Goal: Transaction & Acquisition: Purchase product/service

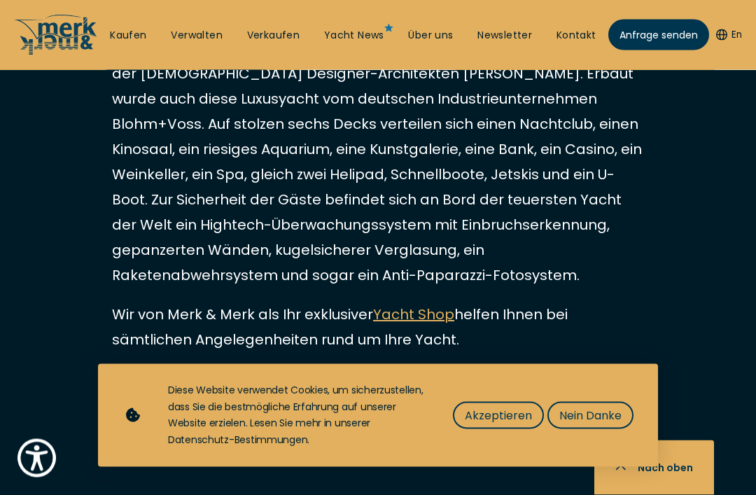
scroll to position [3045, 0]
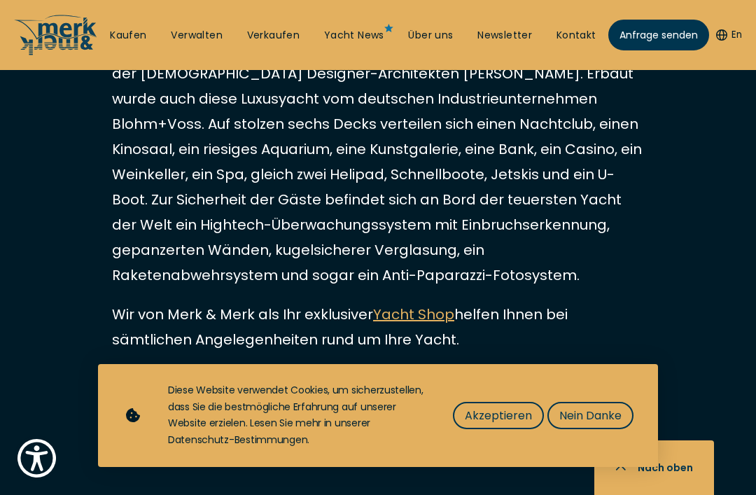
click at [121, 31] on link "Kaufen" at bounding box center [128, 36] width 36 height 14
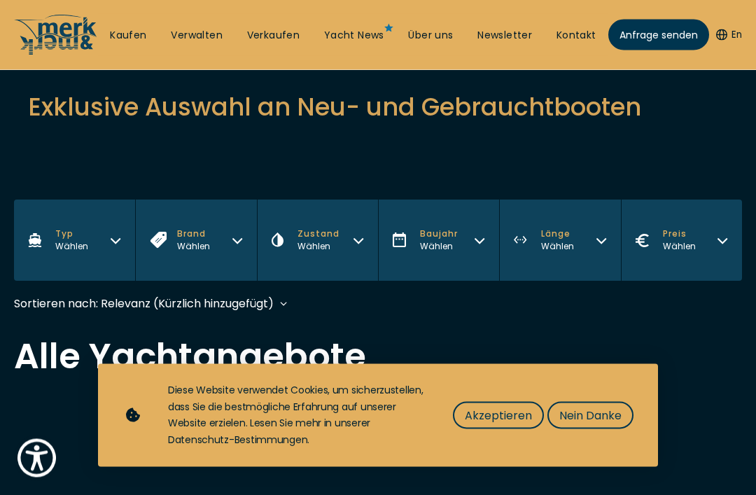
scroll to position [217, 0]
click at [101, 244] on button "Typ Wählen" at bounding box center [74, 240] width 121 height 81
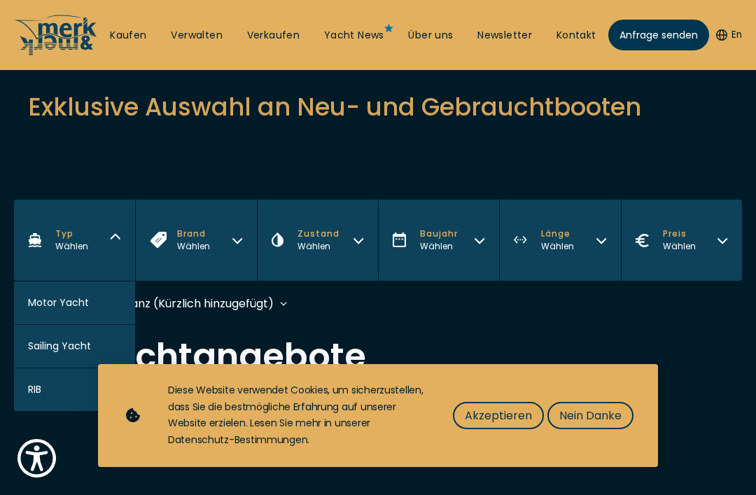
click at [65, 298] on span "Motor Yacht" at bounding box center [58, 302] width 61 height 15
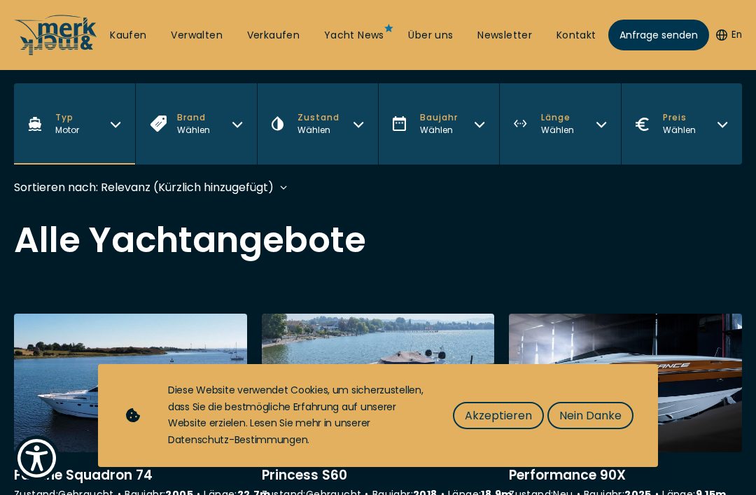
scroll to position [331, 0]
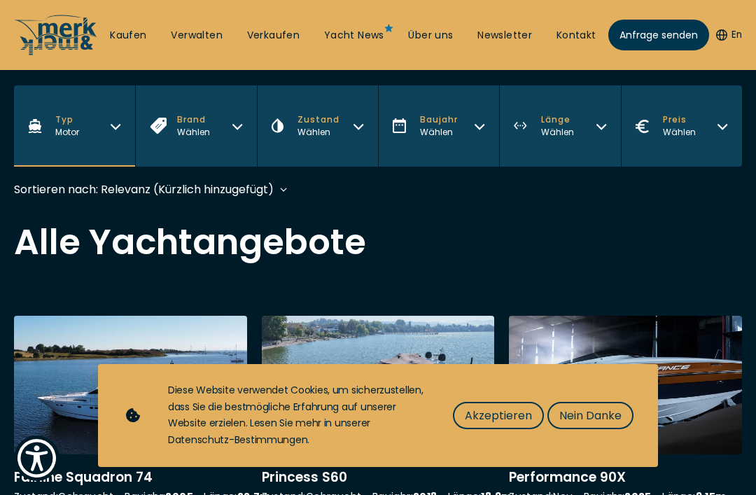
click at [720, 128] on icon "button" at bounding box center [722, 127] width 8 height 4
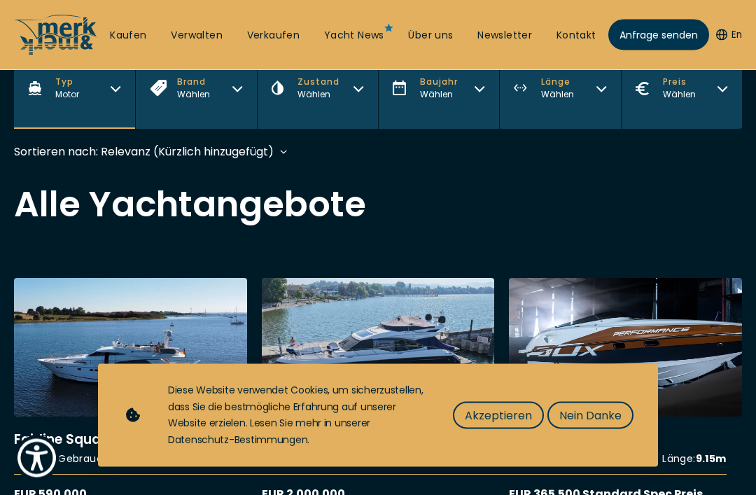
scroll to position [369, 0]
click at [728, 92] on button "Preis Wählen" at bounding box center [681, 88] width 121 height 81
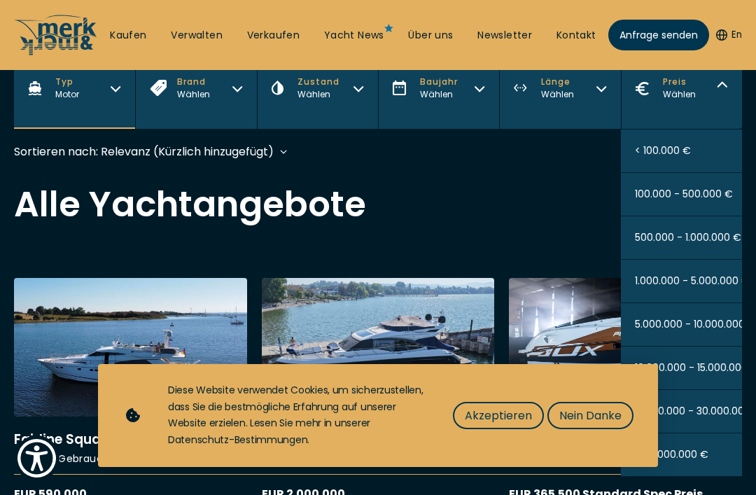
click at [715, 464] on button "> 30.000.000 €" at bounding box center [681, 454] width 121 height 43
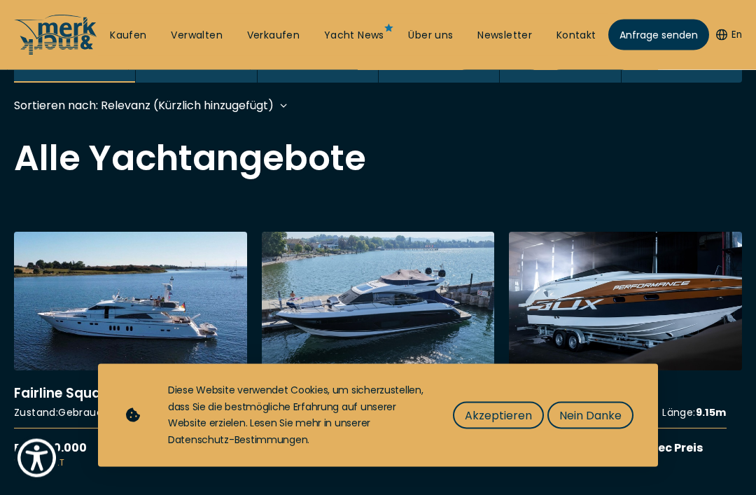
scroll to position [417, 0]
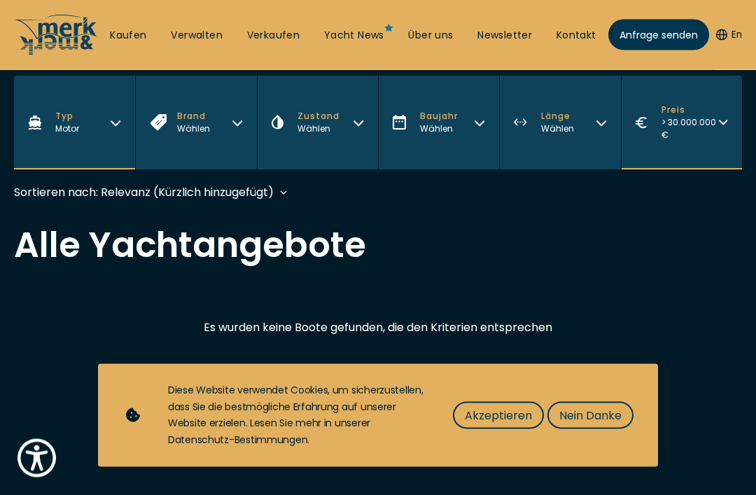
click at [69, 136] on div "Motor" at bounding box center [67, 129] width 24 height 13
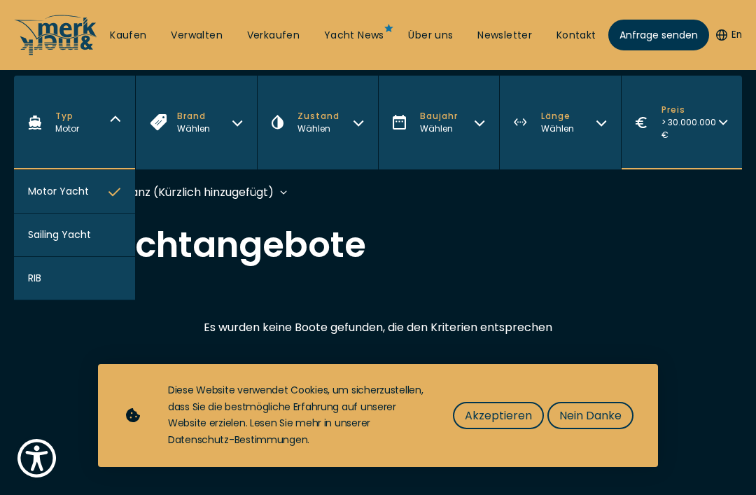
click at [67, 249] on button "Sailing Yacht" at bounding box center [74, 235] width 121 height 43
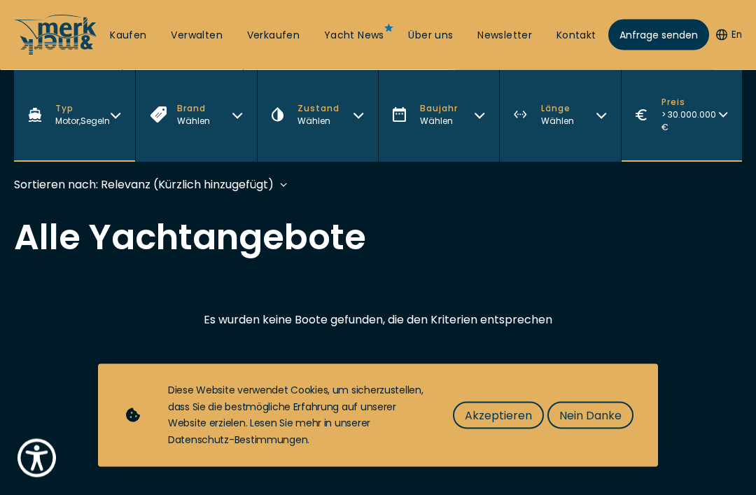
click at [718, 126] on button "Preis > 30.000.000 €" at bounding box center [681, 116] width 121 height 94
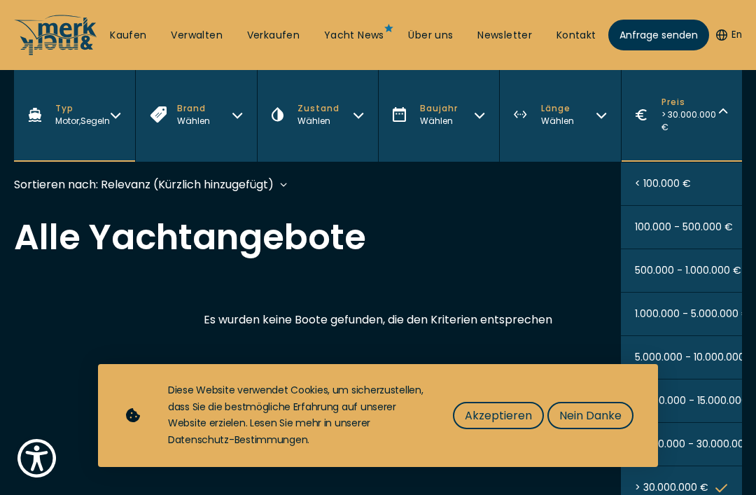
click at [713, 406] on span "10.000.000 - 15.000.000 €" at bounding box center [697, 400] width 124 height 15
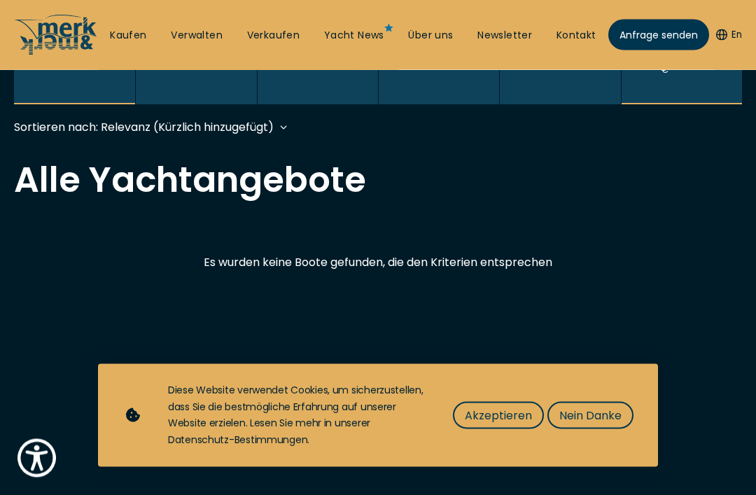
scroll to position [417, 0]
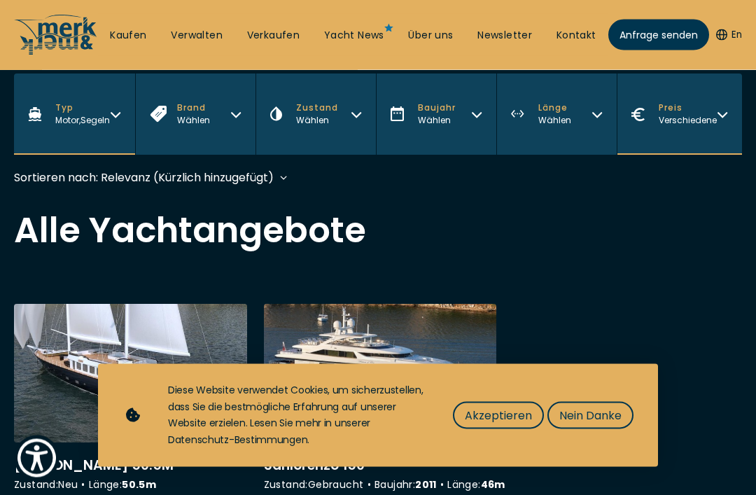
click at [722, 113] on button "Preis Verschiedene" at bounding box center [679, 114] width 125 height 81
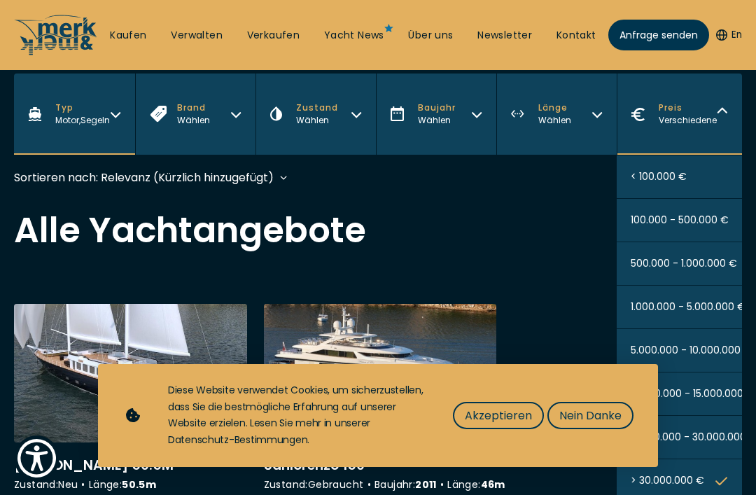
click at [721, 445] on span "15.000.000 - 30.000.000 €" at bounding box center [694, 437] width 127 height 15
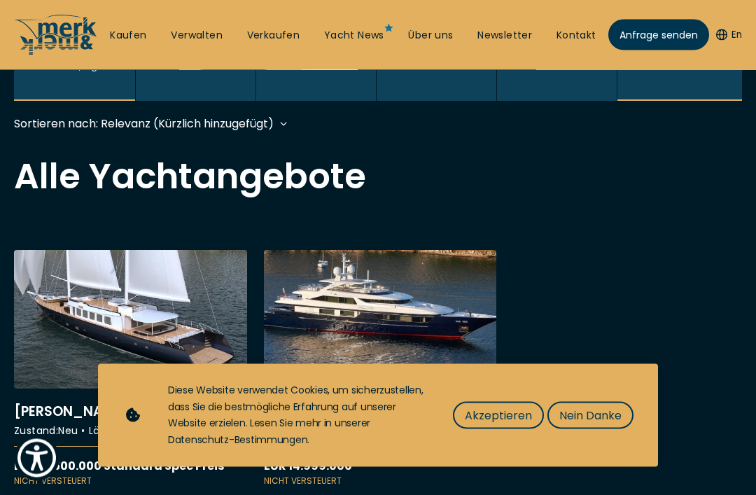
scroll to position [417, 0]
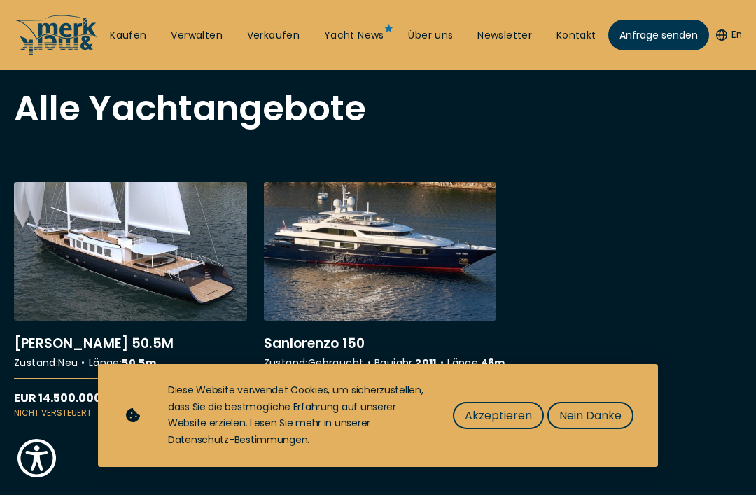
scroll to position [323, 0]
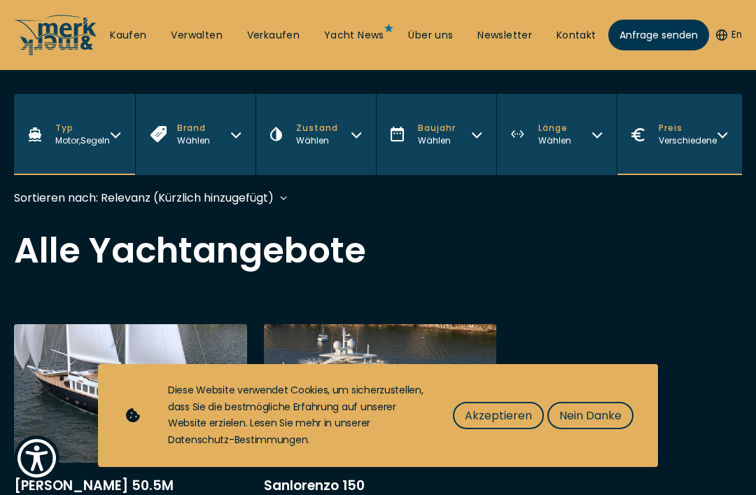
click at [718, 139] on icon "button" at bounding box center [722, 132] width 11 height 11
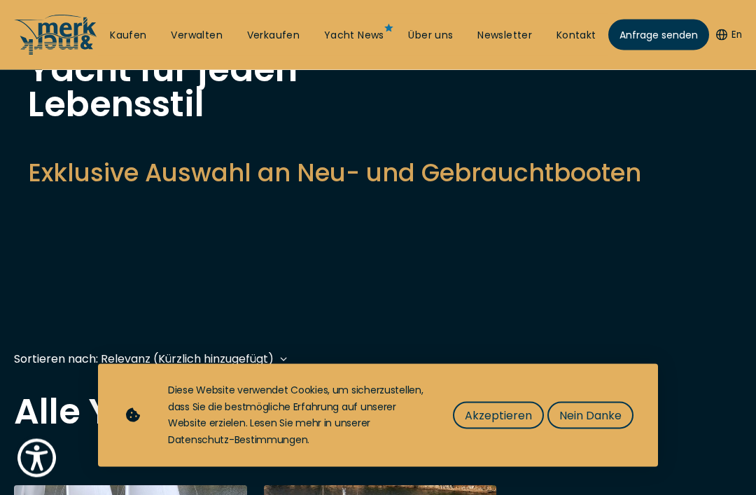
scroll to position [0, 0]
